Goal: Task Accomplishment & Management: Manage account settings

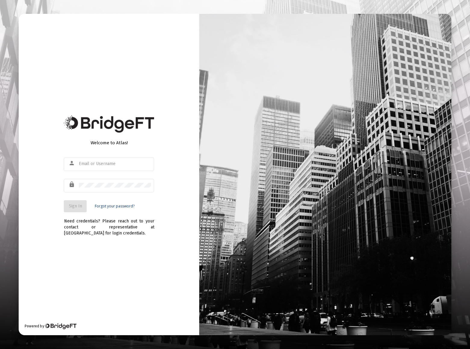
type input "[EMAIL_ADDRESS][DOMAIN_NAME]"
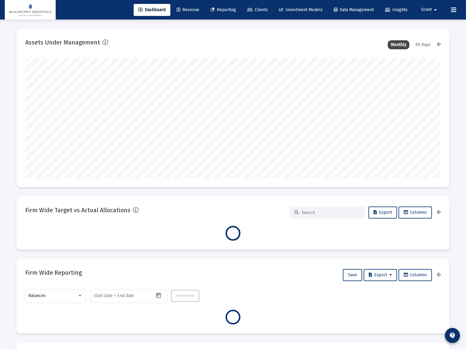
scroll to position [120, 223]
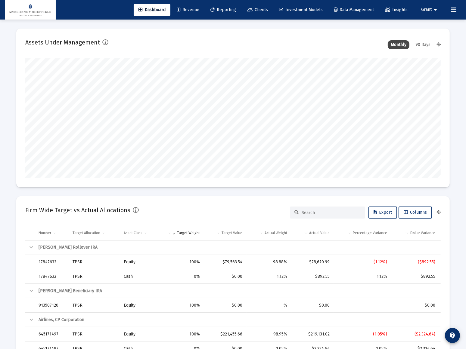
type input "[DATE]"
click at [221, 9] on span "Reporting" at bounding box center [223, 9] width 26 height 5
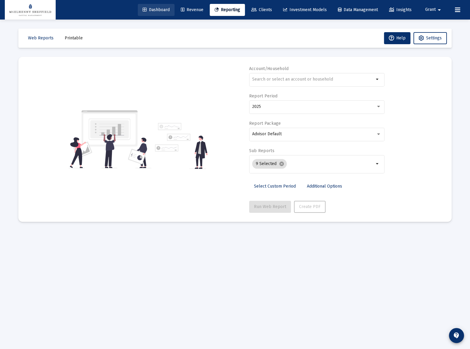
click at [155, 12] on span "Dashboard" at bounding box center [156, 9] width 27 height 5
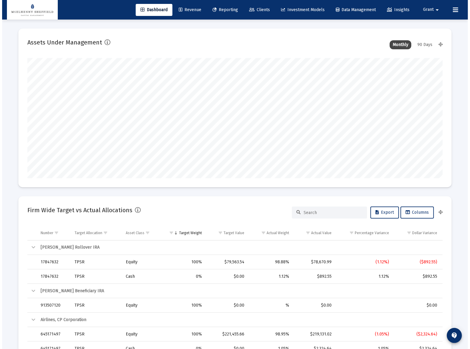
scroll to position [120, 194]
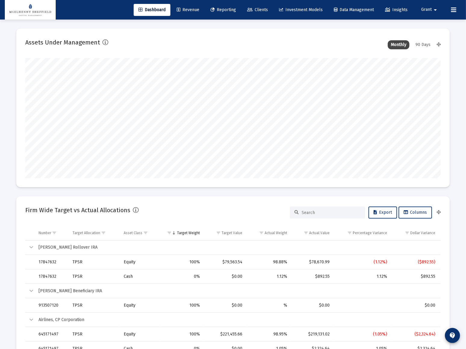
click at [250, 8] on span "Clients" at bounding box center [257, 9] width 21 height 5
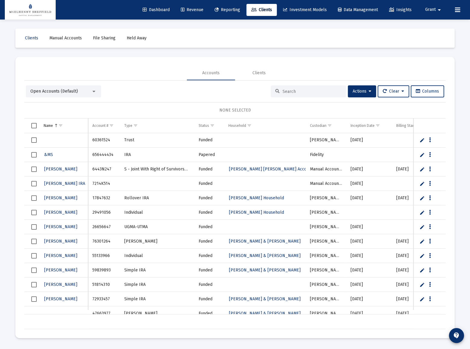
click at [83, 92] on div "Open Accounts (Default)" at bounding box center [60, 91] width 61 height 6
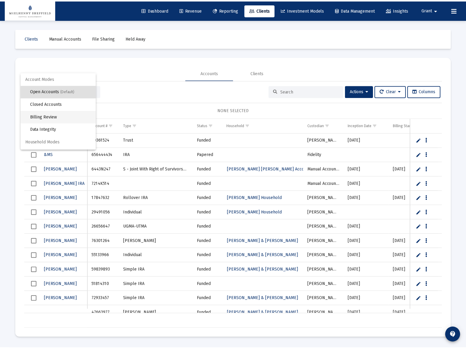
scroll to position [11, 0]
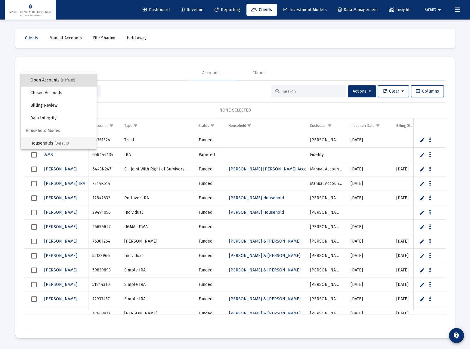
click at [42, 144] on span "Households (Default)" at bounding box center [60, 143] width 61 height 13
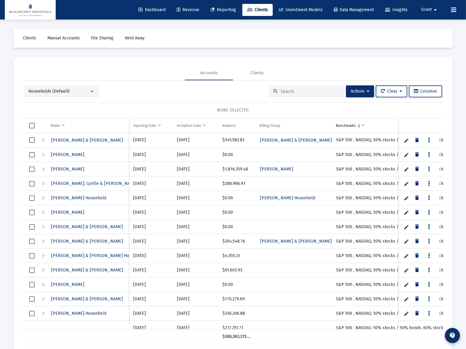
click at [27, 124] on td "Data grid" at bounding box center [29, 126] width 15 height 14
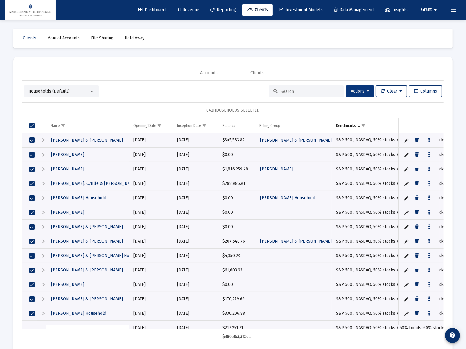
click at [364, 89] on span "Actions" at bounding box center [359, 91] width 19 height 5
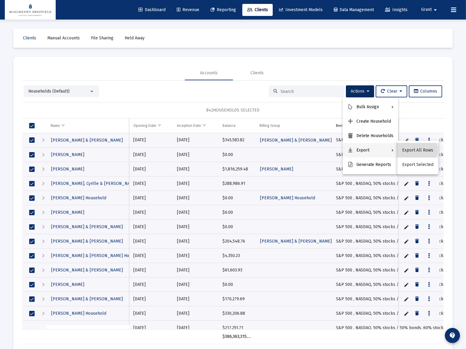
click at [411, 151] on button "Export All Rows" at bounding box center [417, 150] width 41 height 14
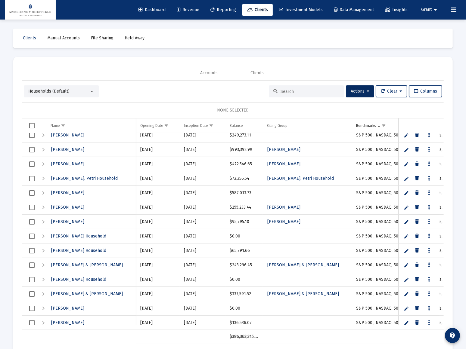
scroll to position [0, 0]
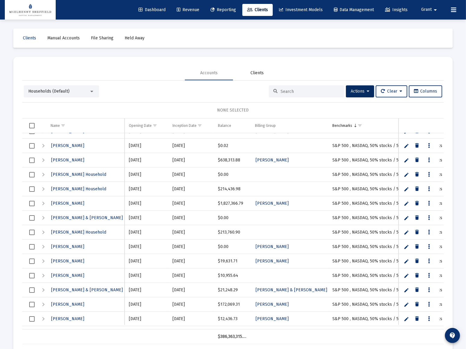
click at [257, 72] on div "Clients" at bounding box center [256, 73] width 13 height 6
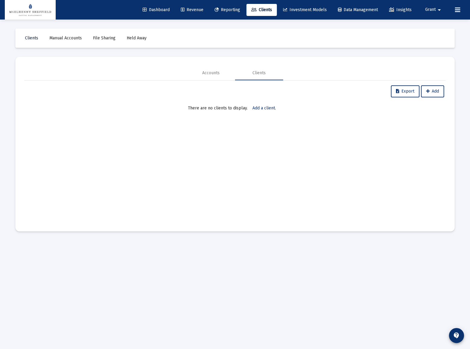
click at [33, 33] on link "Clients" at bounding box center [31, 38] width 23 height 12
click at [221, 7] on link "Reporting" at bounding box center [227, 10] width 35 height 12
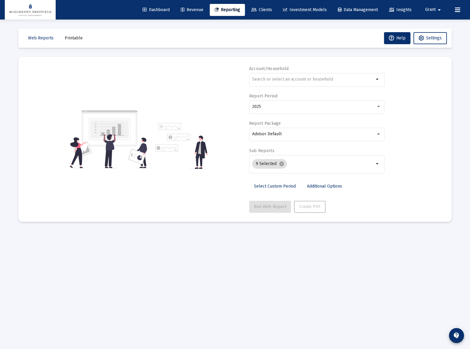
click at [262, 8] on span "Clients" at bounding box center [261, 9] width 21 height 5
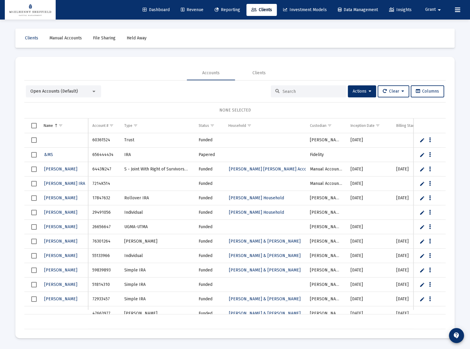
click at [165, 62] on mat-card "Accounts Clients Open Accounts (Default) Actions Clear Columns NONE SELECTED Na…" at bounding box center [234, 198] width 439 height 282
click at [27, 35] on link "Clients" at bounding box center [31, 38] width 23 height 12
click at [75, 96] on div "Open Accounts (Default)" at bounding box center [63, 91] width 75 height 12
click at [81, 90] on div "Open Accounts (Default)" at bounding box center [60, 91] width 61 height 6
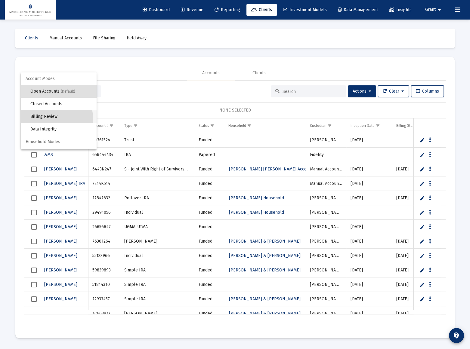
click at [48, 118] on span "Billing Review" at bounding box center [60, 116] width 61 height 13
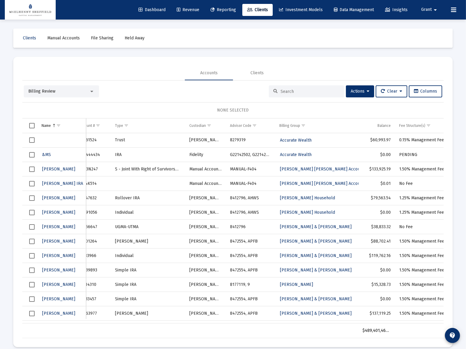
scroll to position [0, 92]
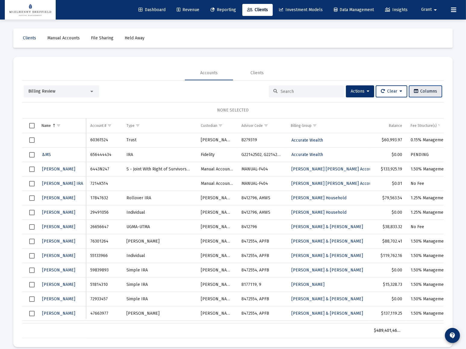
click at [430, 91] on span "Columns" at bounding box center [425, 91] width 23 height 5
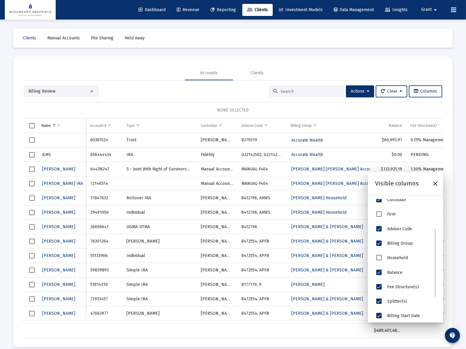
click at [377, 258] on span "Household" at bounding box center [378, 257] width 5 height 5
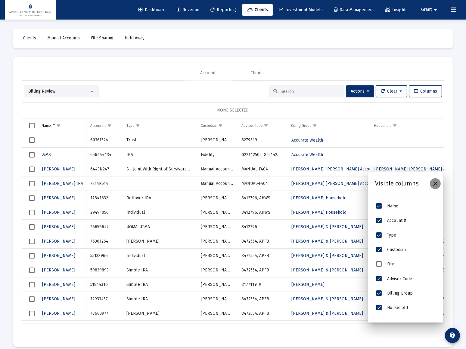
drag, startPoint x: 436, startPoint y: 184, endPoint x: 407, endPoint y: 174, distance: 30.8
click at [436, 184] on icon "Close" at bounding box center [434, 183] width 7 height 7
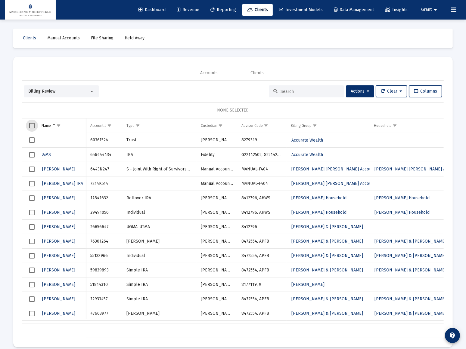
click at [31, 127] on span "Select all" at bounding box center [31, 125] width 5 height 5
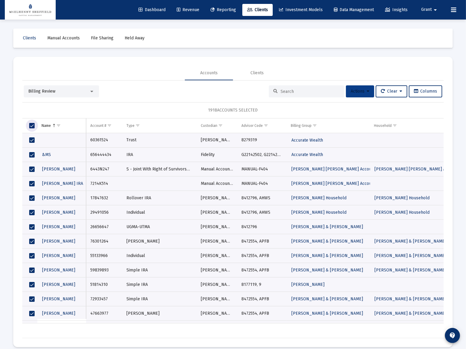
click at [366, 91] on icon at bounding box center [367, 91] width 3 height 4
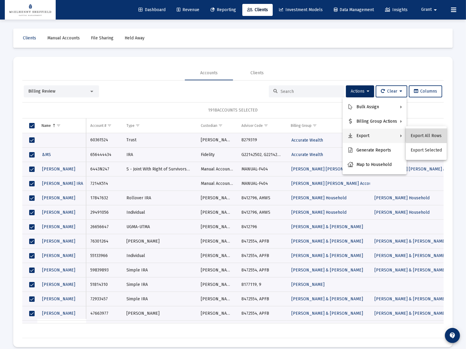
click at [429, 135] on button "Export All Rows" at bounding box center [425, 136] width 41 height 14
